Goal: Information Seeking & Learning: Learn about a topic

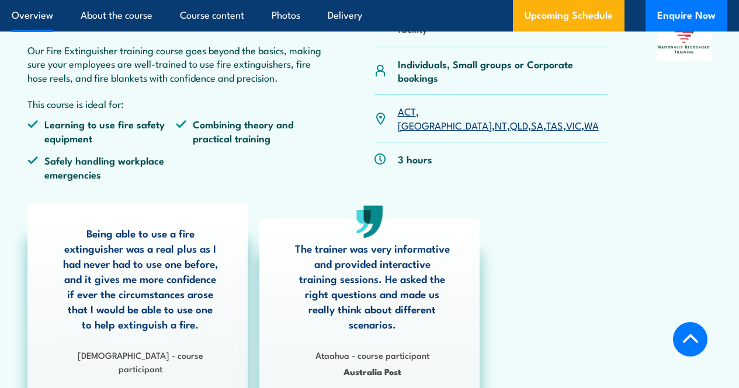
scroll to position [383, 0]
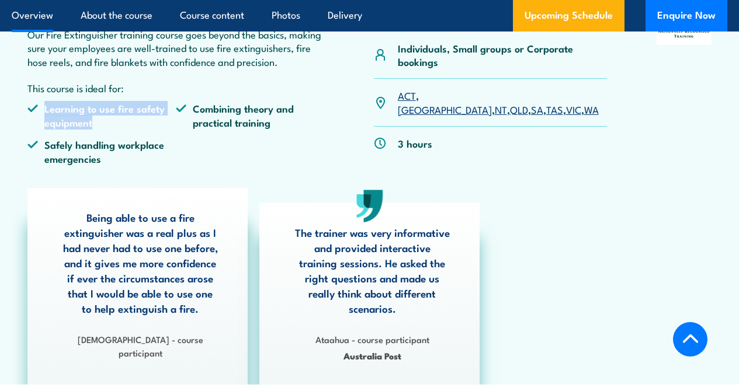
drag, startPoint x: 46, startPoint y: 150, endPoint x: 94, endPoint y: 165, distance: 50.8
click at [94, 129] on li "Learning to use fire safety equipment" at bounding box center [101, 115] width 148 height 27
copy li "Learning to use fire safety equipment"
click at [79, 129] on li "Learning to use fire safety equipment" at bounding box center [101, 115] width 148 height 27
drag, startPoint x: 52, startPoint y: 151, endPoint x: 114, endPoint y: 162, distance: 63.5
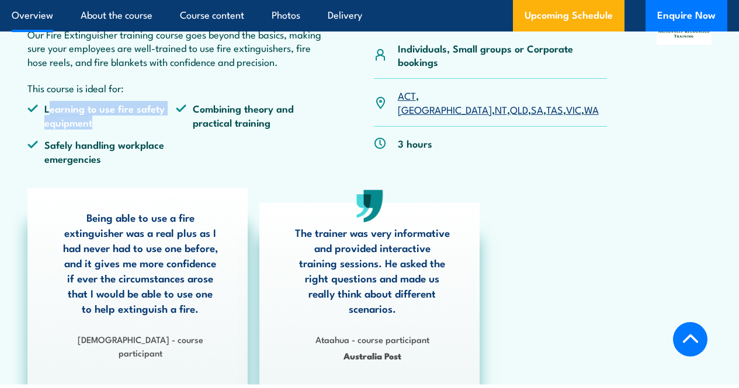
click at [114, 129] on li "Learning to use fire safety equipment" at bounding box center [101, 115] width 148 height 27
copy li "earning to use fire safety equipment"
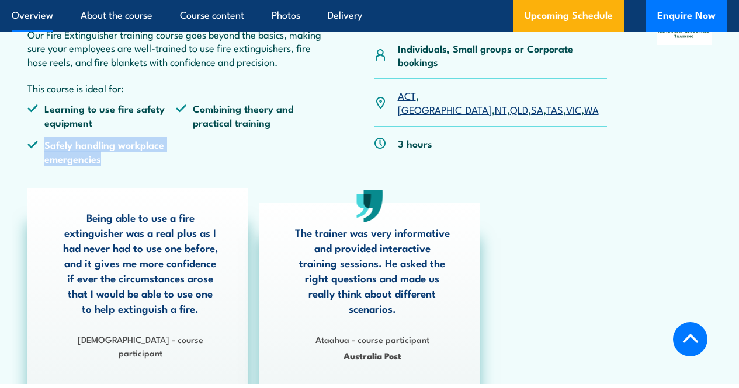
drag, startPoint x: 42, startPoint y: 187, endPoint x: 103, endPoint y: 200, distance: 62.1
click at [103, 165] on li "Safely handling workplace emergencies" at bounding box center [101, 151] width 148 height 27
copy li "Safely handling workplace emergencies"
click at [154, 225] on article "PUAFER008 Confine small emergencies in a facility Individuals, Small groups or …" at bounding box center [369, 165] width 715 height 437
drag, startPoint x: 50, startPoint y: 186, endPoint x: 114, endPoint y: 199, distance: 65.5
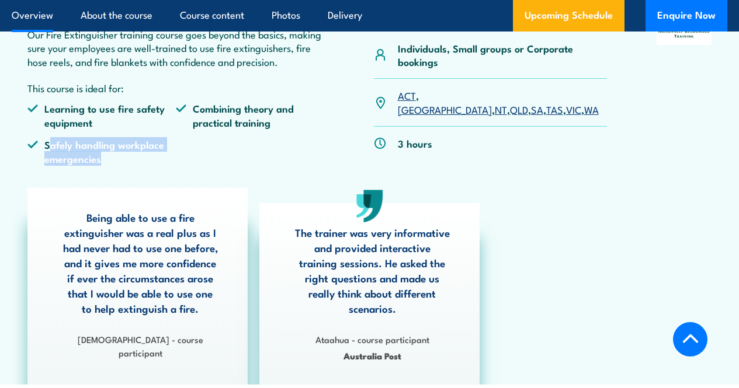
click at [114, 165] on li "Safely handling workplace emergencies" at bounding box center [101, 151] width 148 height 27
copy li "afely handling workplace emergencies"
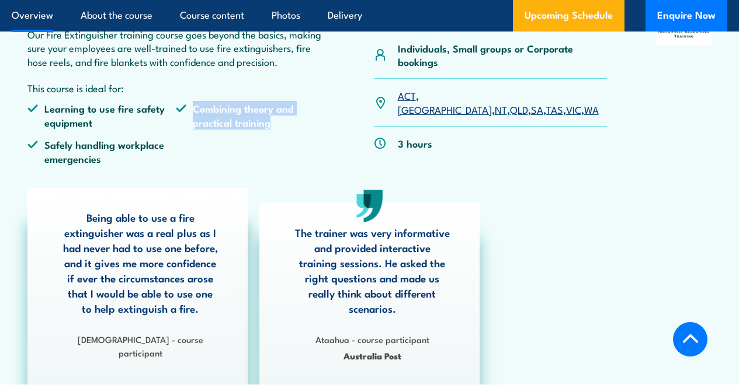
drag, startPoint x: 194, startPoint y: 152, endPoint x: 273, endPoint y: 164, distance: 79.7
click at [273, 129] on li "Combining theory and practical training" at bounding box center [250, 115] width 148 height 27
copy li "Combining theory and practical training"
click at [189, 172] on ul "Learning to use fire safety equipment Combining theory and practical training S…" at bounding box center [175, 138] width 297 height 72
drag, startPoint x: 202, startPoint y: 150, endPoint x: 269, endPoint y: 166, distance: 69.0
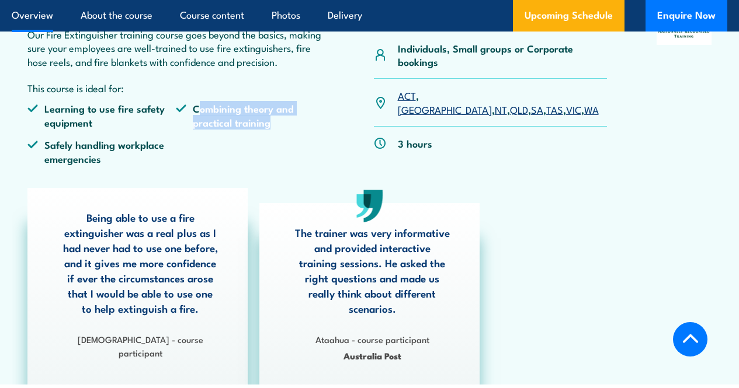
click at [269, 129] on li "Combining theory and practical training" at bounding box center [250, 115] width 148 height 27
copy li "ombining theory and practical training"
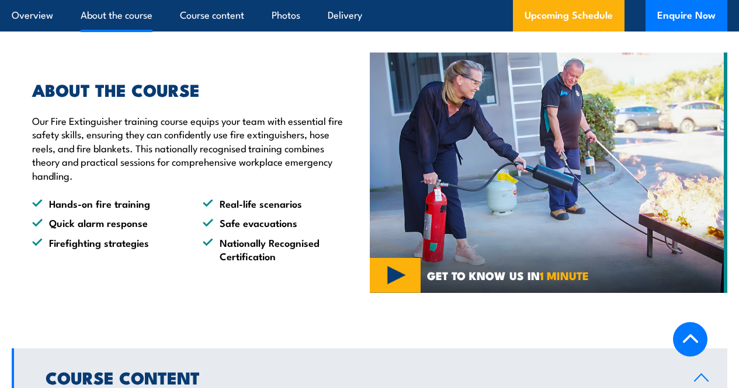
scroll to position [771, 0]
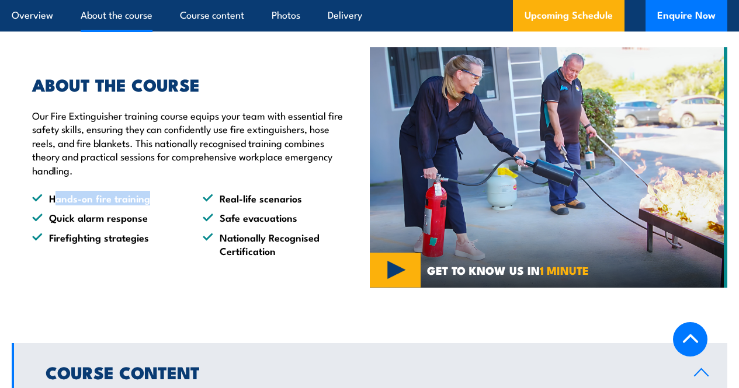
drag, startPoint x: 55, startPoint y: 242, endPoint x: 152, endPoint y: 240, distance: 96.4
click at [152, 205] on li "Hands-on fire training" at bounding box center [107, 198] width 150 height 13
copy li "ands-on fire training"
drag, startPoint x: 58, startPoint y: 263, endPoint x: 147, endPoint y: 257, distance: 89.0
click at [147, 224] on li "Quick alarm response" at bounding box center [107, 217] width 150 height 13
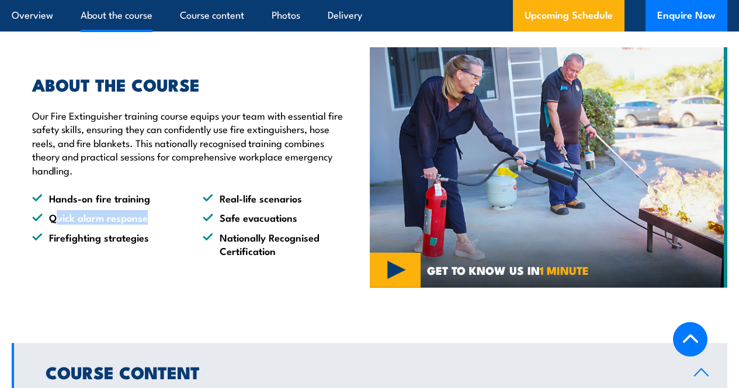
copy li "uick alarm response"
drag, startPoint x: 54, startPoint y: 282, endPoint x: 153, endPoint y: 282, distance: 99.3
click at [153, 258] on li "Firefighting strategies" at bounding box center [107, 244] width 150 height 27
copy li "irefighting strategies"
drag, startPoint x: 218, startPoint y: 245, endPoint x: 301, endPoint y: 248, distance: 83.0
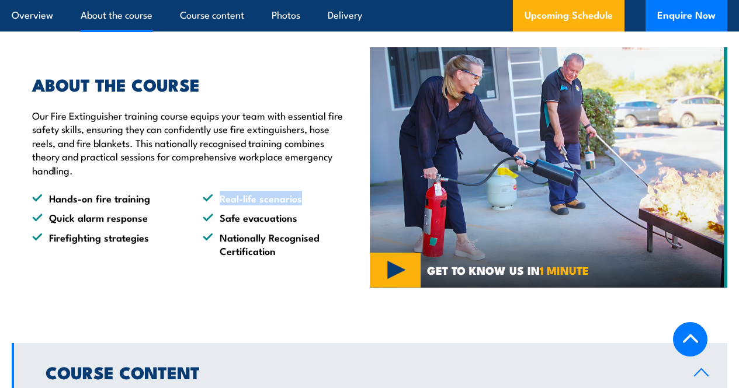
click at [301, 205] on li "Real-life scenarios" at bounding box center [278, 198] width 150 height 13
copy li "Real-life scenarios"
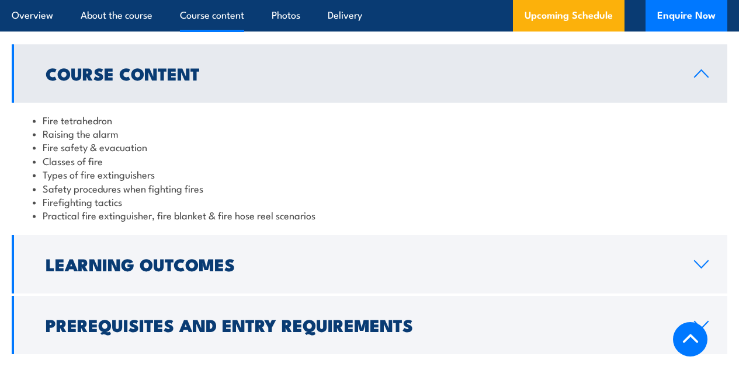
scroll to position [1075, 0]
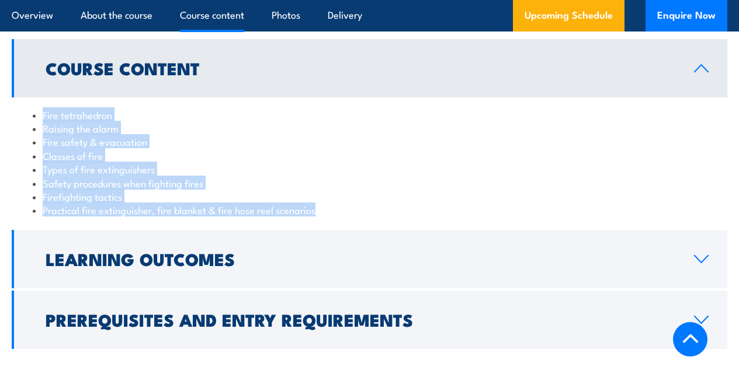
drag, startPoint x: 43, startPoint y: 158, endPoint x: 319, endPoint y: 251, distance: 292.2
click at [319, 217] on ul "Fire tetrahedron Raising the alarm Fire safety & evacuation Classes of fire Typ…" at bounding box center [369, 162] width 673 height 109
